Goal: Task Accomplishment & Management: Use online tool/utility

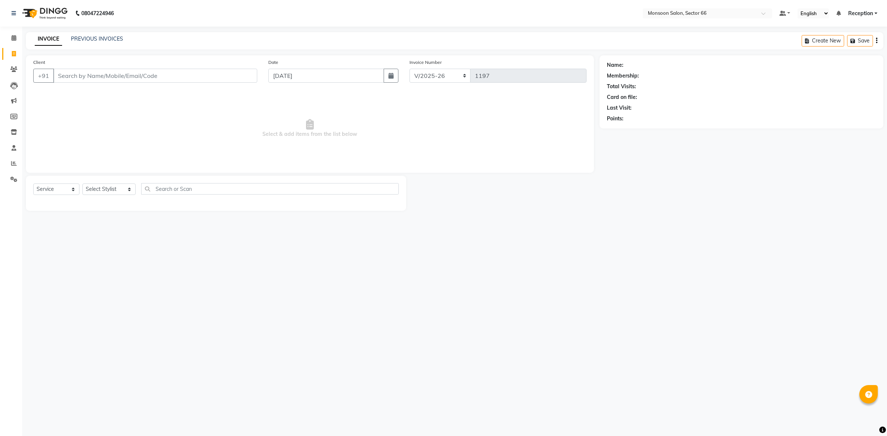
select select "3741"
select select "service"
select select "en"
select select "3741"
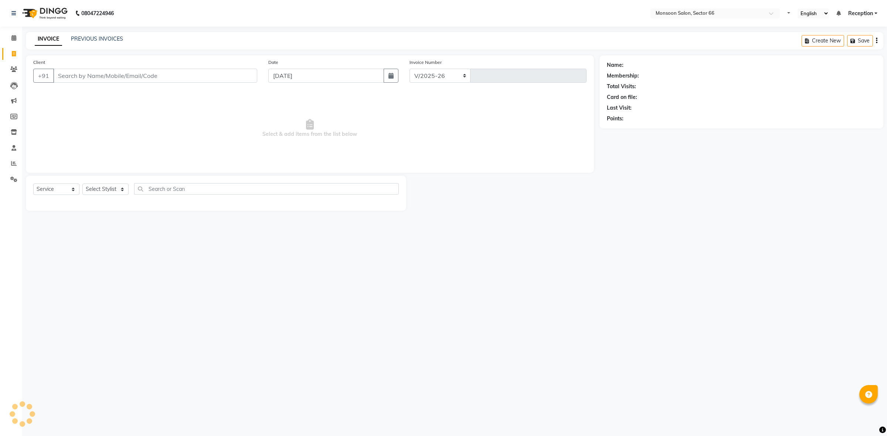
type input "1197"
